Goal: Task Accomplishment & Management: Manage account settings

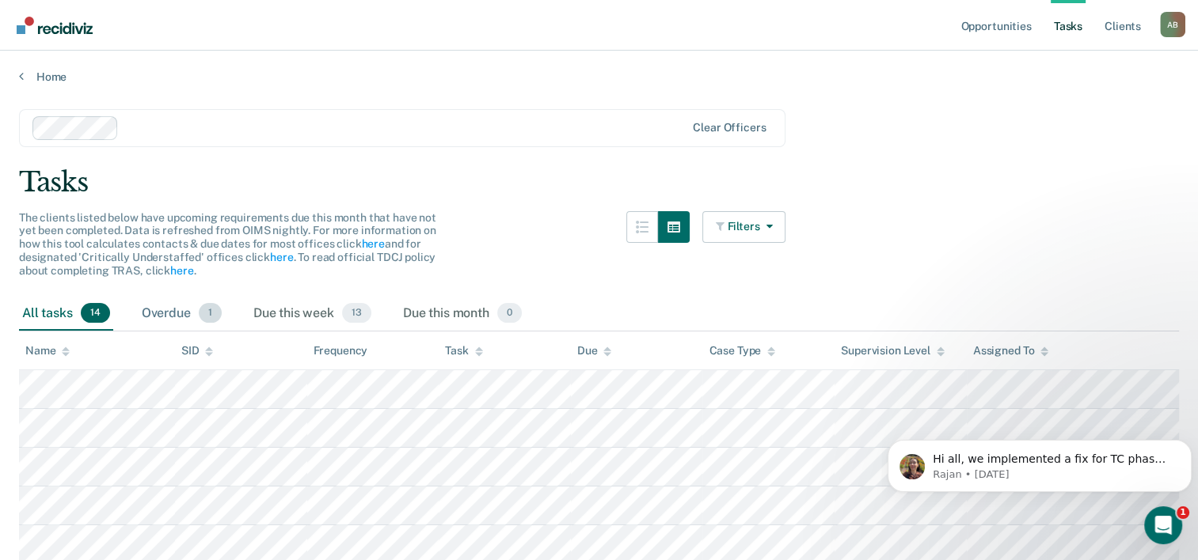
click at [166, 314] on div "Overdue 1" at bounding box center [182, 314] width 86 height 35
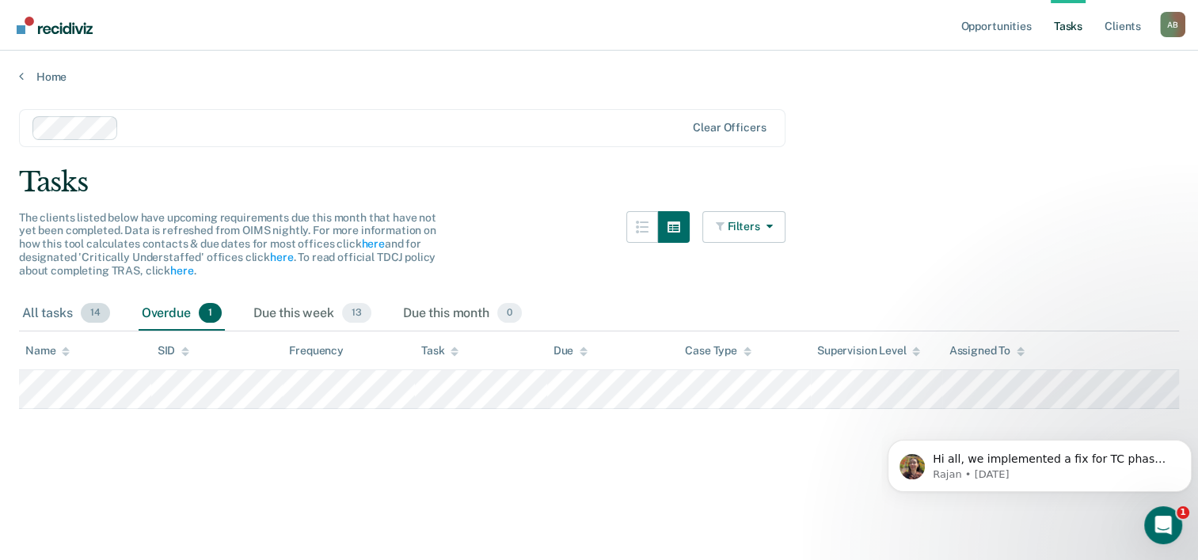
click at [55, 310] on div "All tasks 14" at bounding box center [66, 314] width 94 height 35
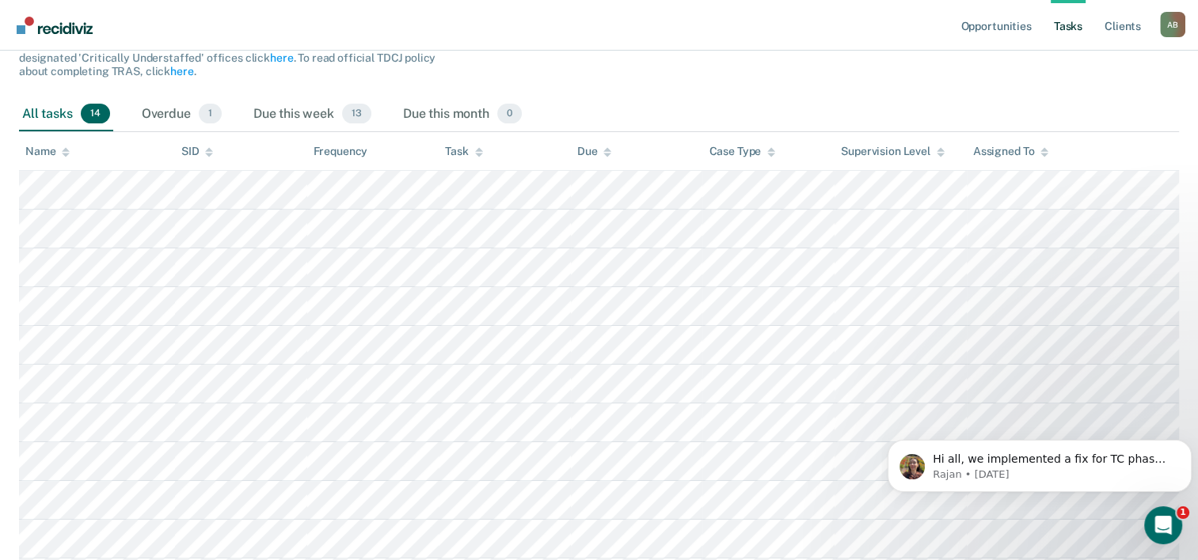
scroll to position [217, 0]
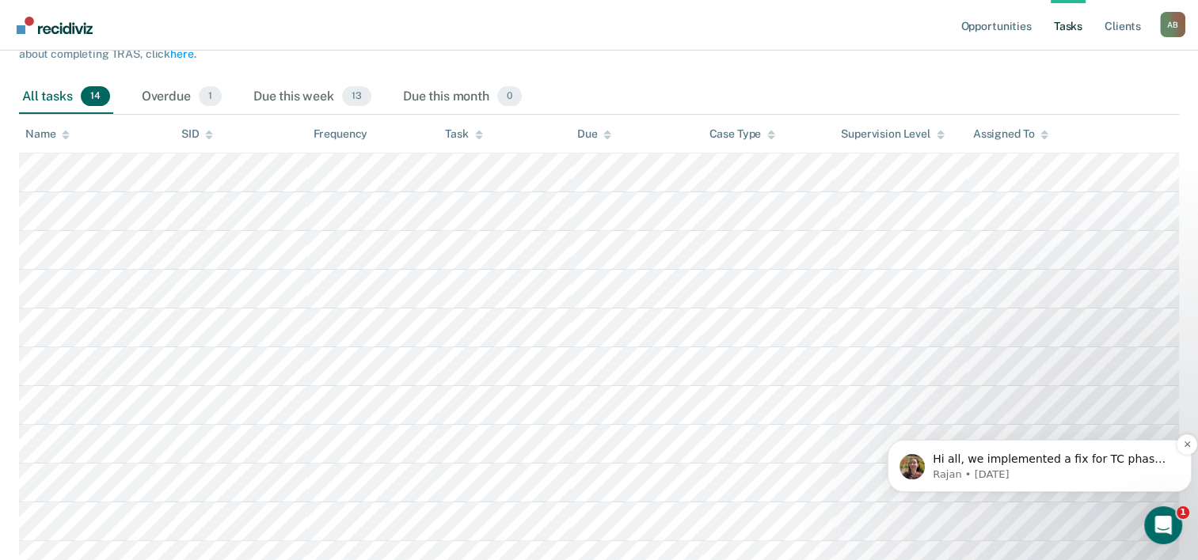
click at [1148, 458] on span "Hi all, we implemented a fix for TC phases! So this should be resolved." at bounding box center [1052, 467] width 239 height 28
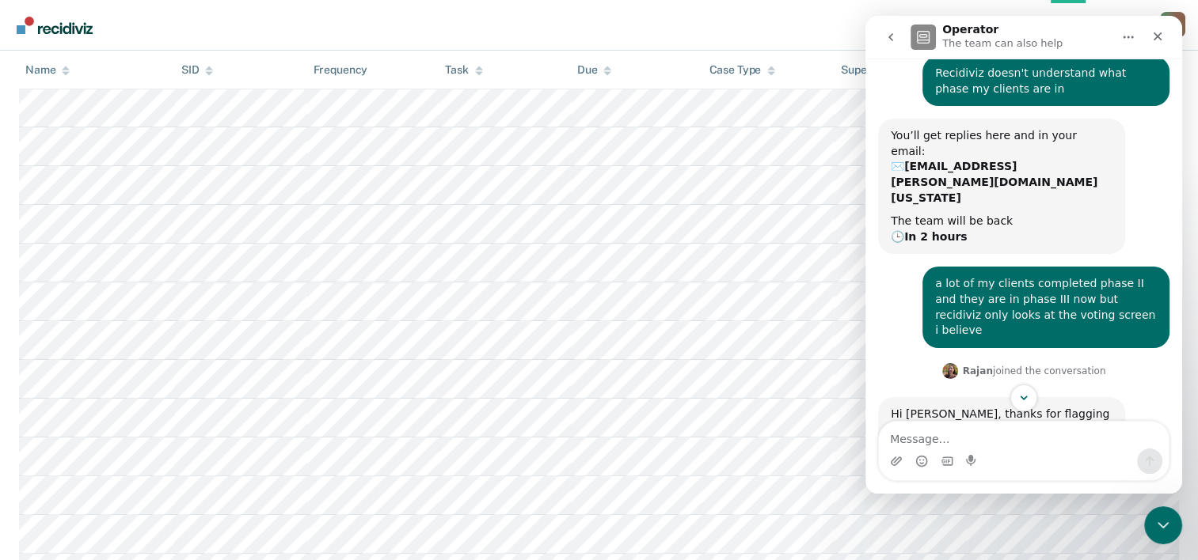
scroll to position [285, 0]
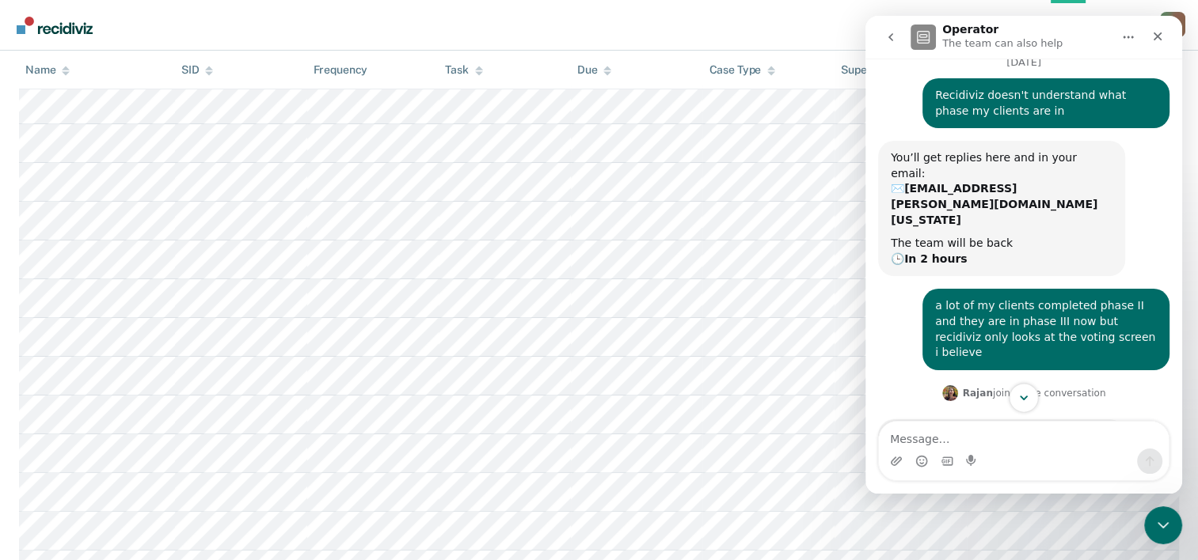
click at [1030, 403] on button "Scroll to bottom" at bounding box center [1023, 397] width 29 height 29
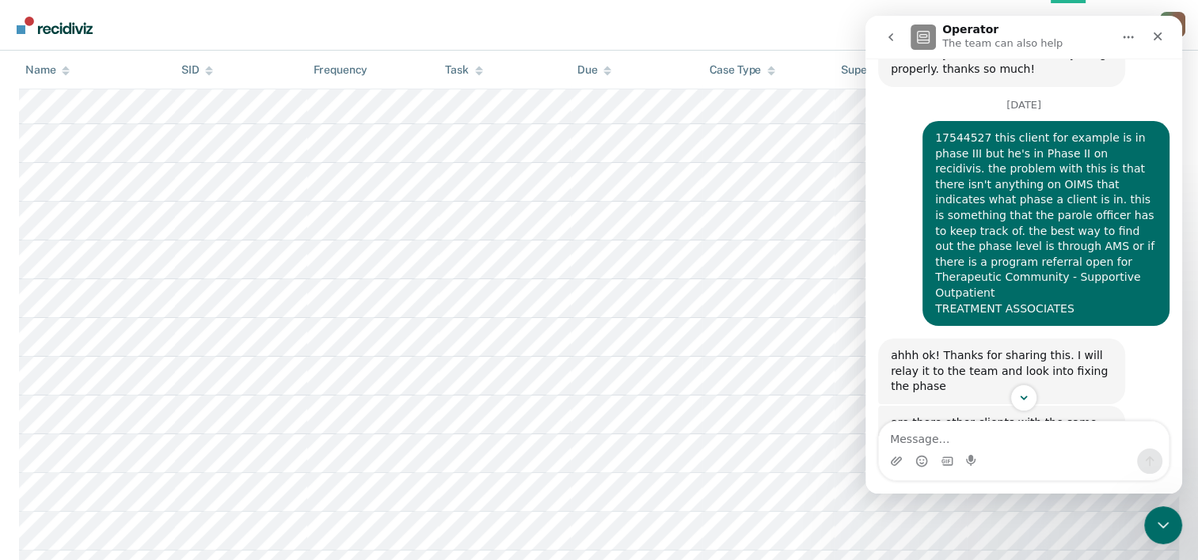
scroll to position [552, 0]
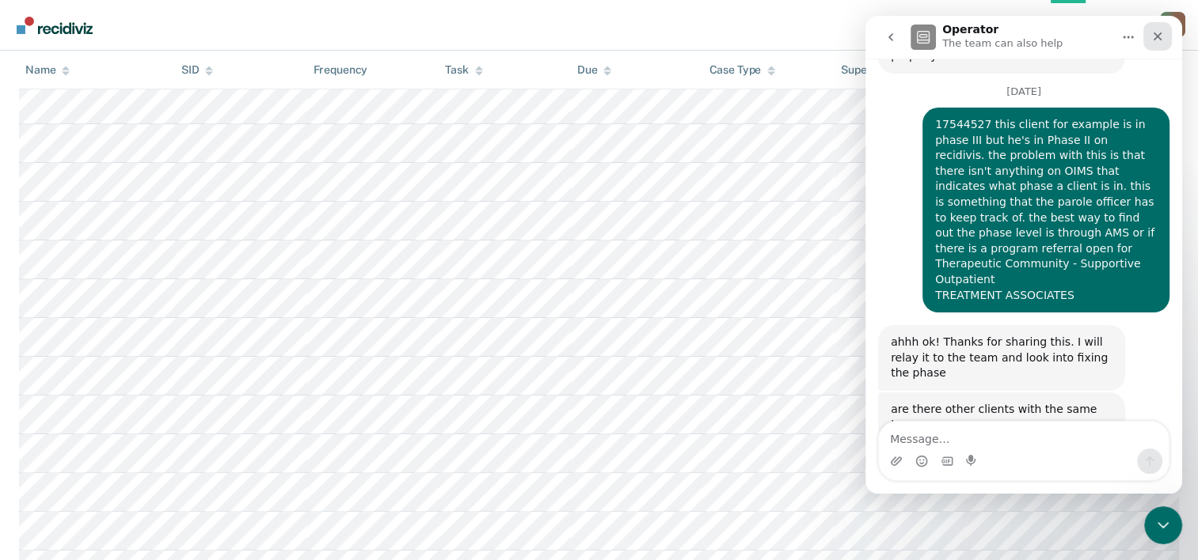
click at [1161, 32] on icon "Close" at bounding box center [1157, 36] width 13 height 13
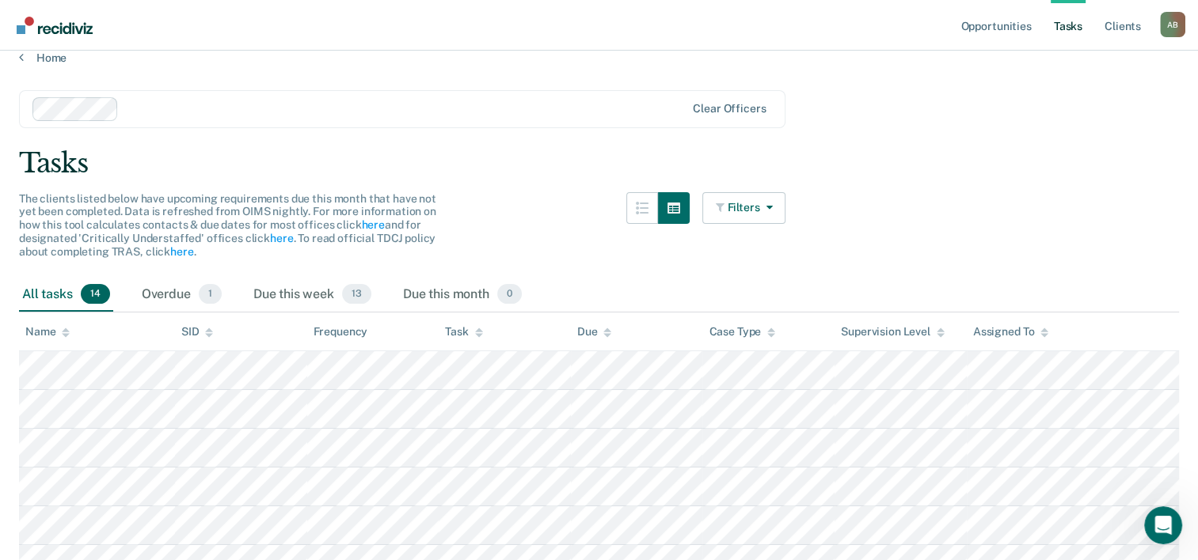
scroll to position [0, 0]
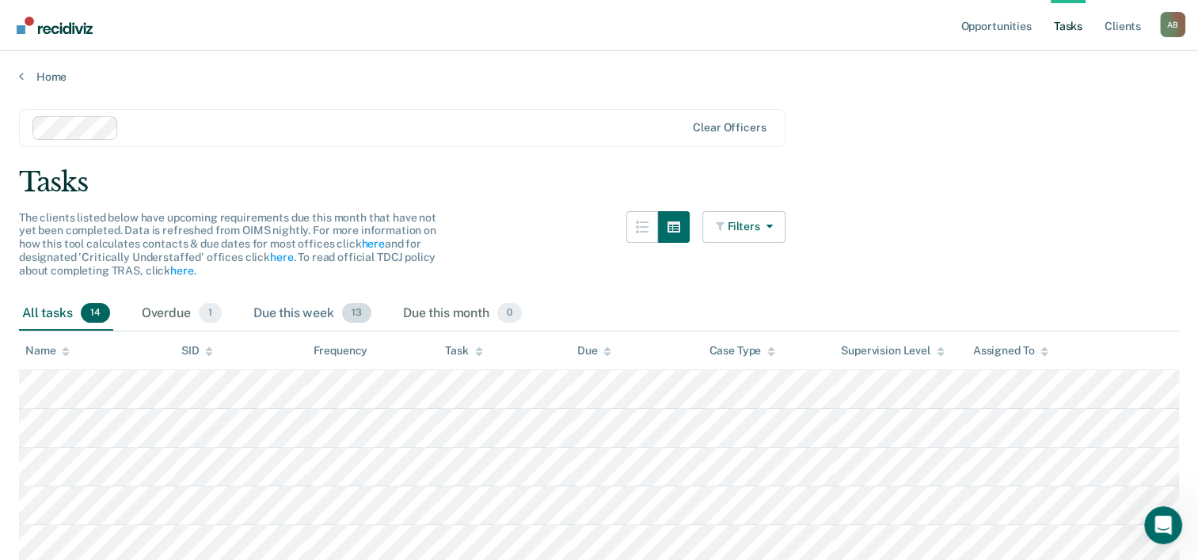
click at [321, 317] on div "Due this week 13" at bounding box center [312, 314] width 124 height 35
click at [78, 301] on div "All tasks 14" at bounding box center [66, 314] width 94 height 35
click at [1125, 25] on link "Client s" at bounding box center [1122, 25] width 43 height 51
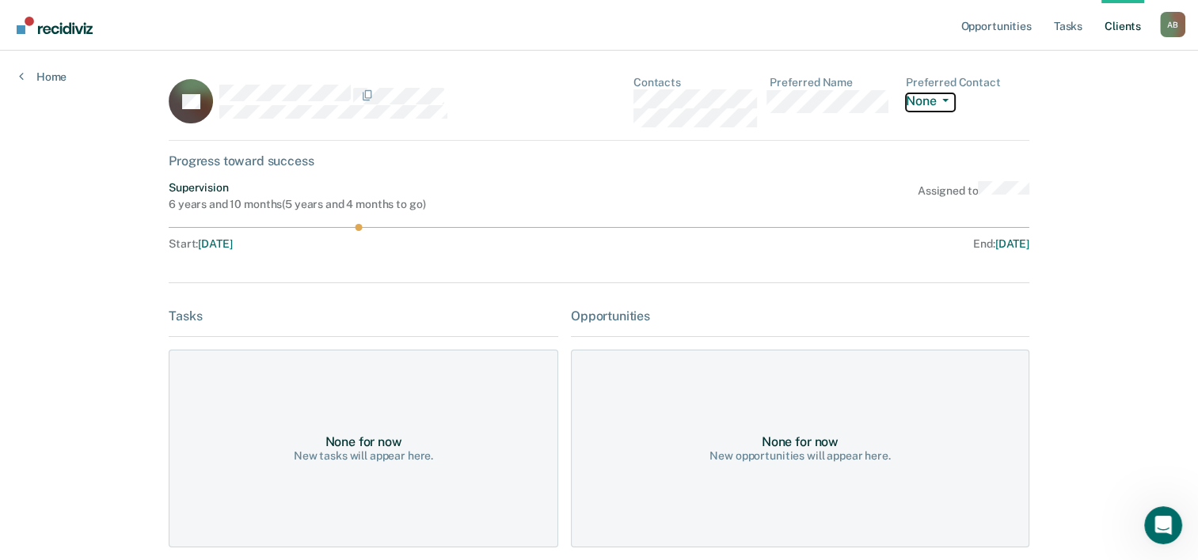
click at [948, 101] on icon "button" at bounding box center [945, 100] width 6 height 3
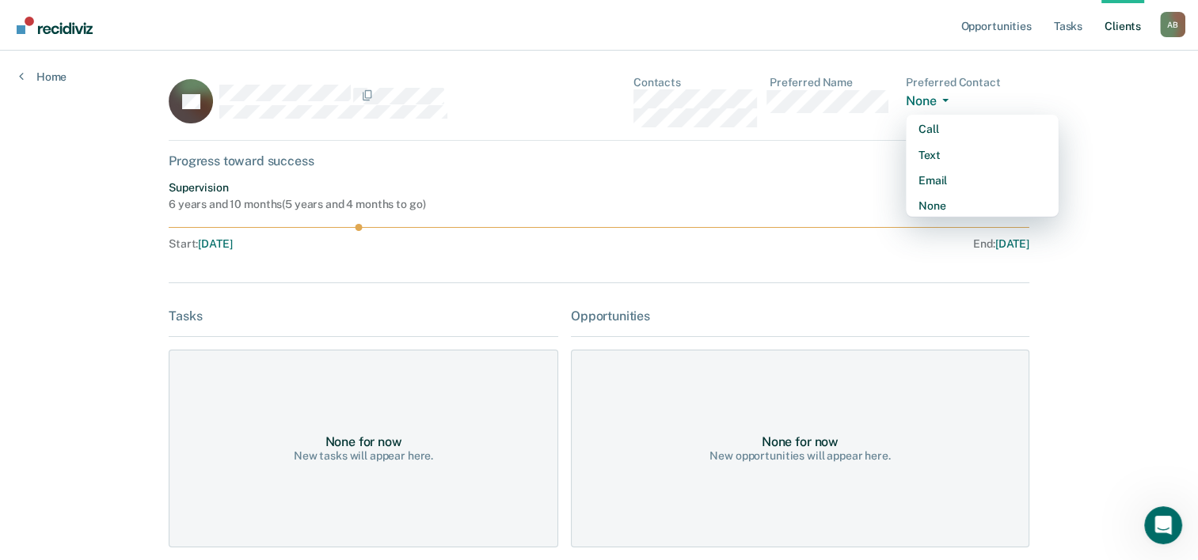
click at [1119, 135] on div "Opportunities Tasks Client s [PERSON_NAME] A B Profile How it works Log Out Hom…" at bounding box center [599, 373] width 1198 height 746
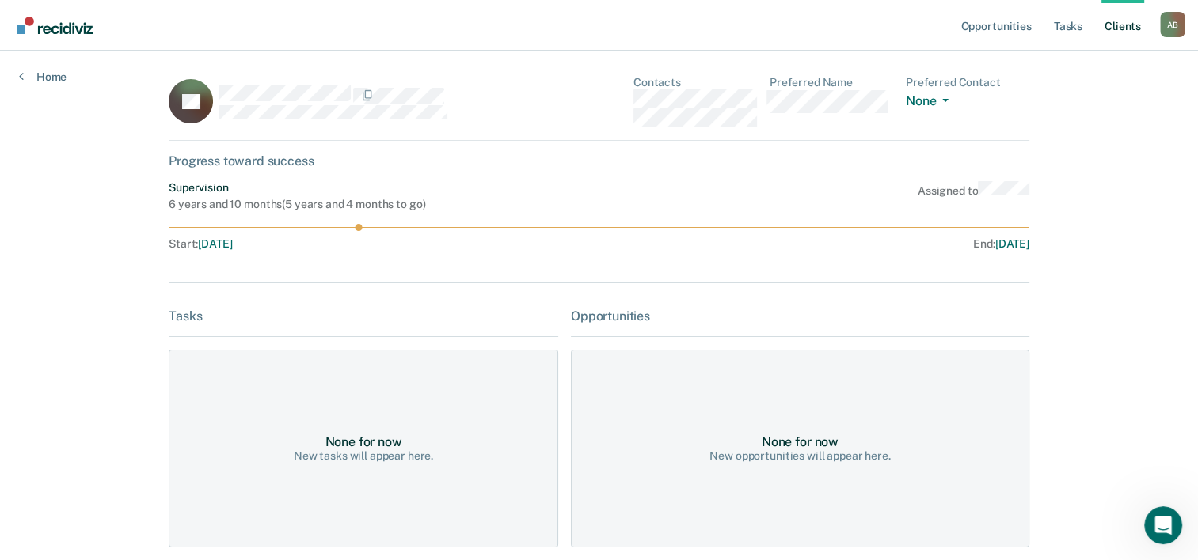
drag, startPoint x: 359, startPoint y: 223, endPoint x: 428, endPoint y: 244, distance: 72.6
drag, startPoint x: 428, startPoint y: 244, endPoint x: 325, endPoint y: 256, distance: 103.7
click at [325, 256] on div at bounding box center [599, 254] width 861 height 6
click at [978, 25] on link "Opportunities" at bounding box center [995, 25] width 77 height 51
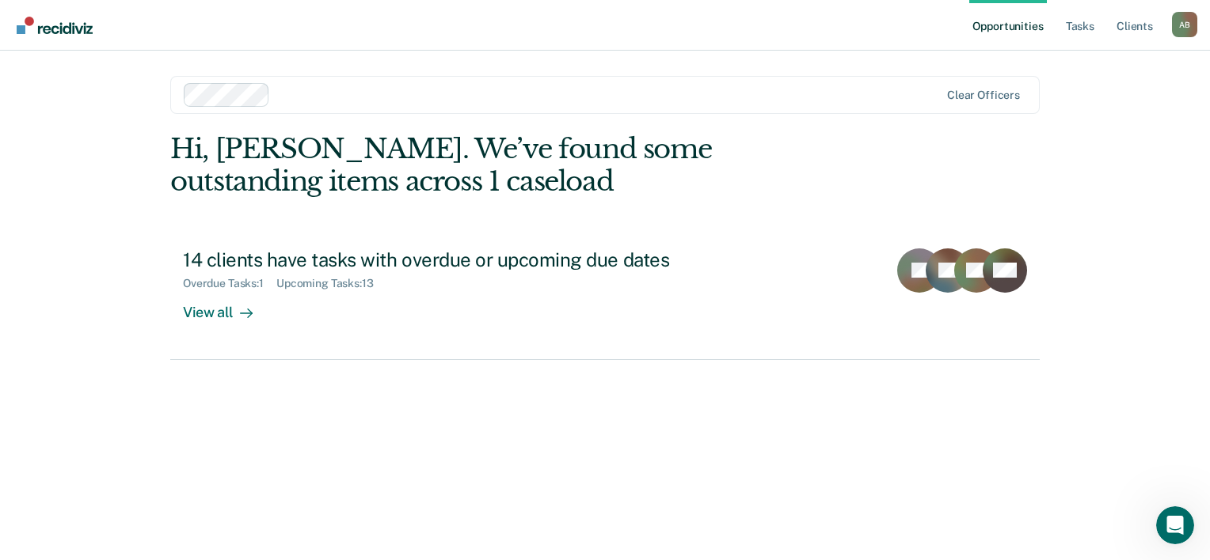
click at [978, 25] on link "Opportunities" at bounding box center [1007, 25] width 77 height 51
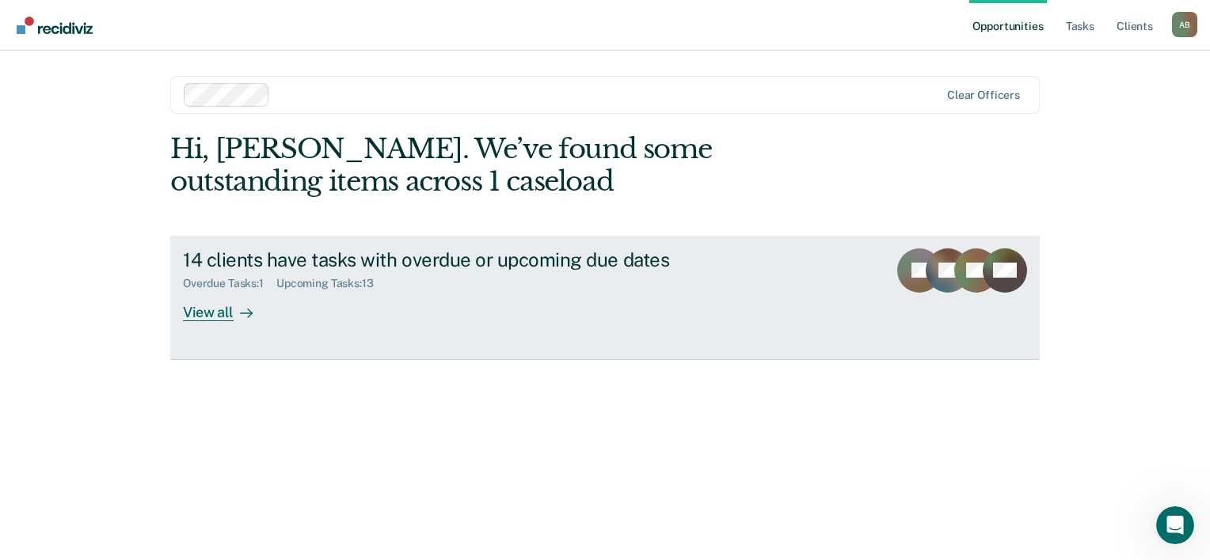
click at [469, 255] on div "14 clients have tasks with overdue or upcoming due dates" at bounding box center [461, 260] width 556 height 23
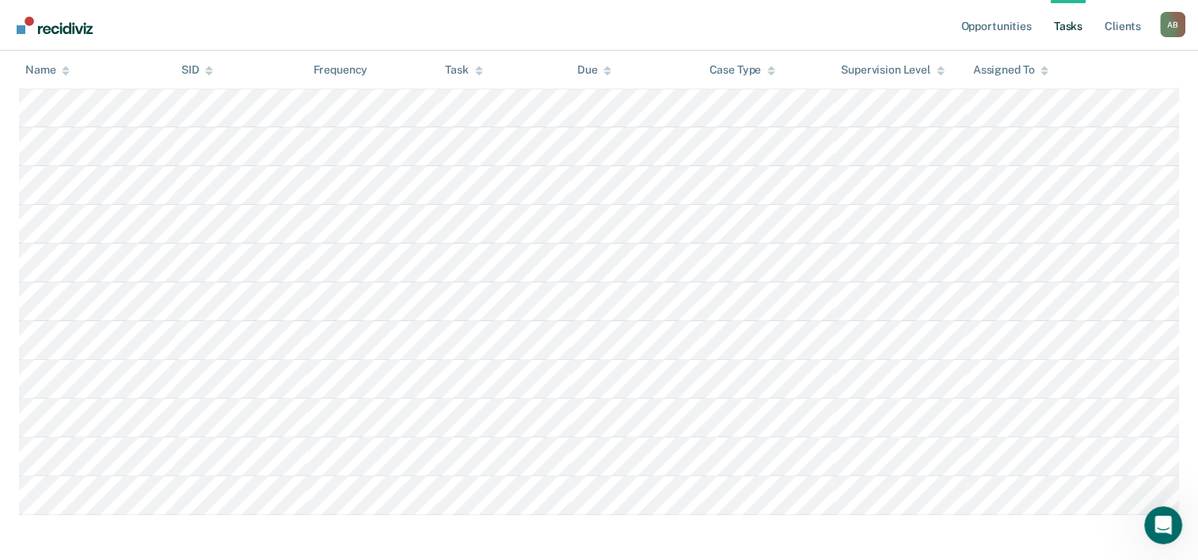
scroll to position [415, 0]
